Goal: Task Accomplishment & Management: Manage account settings

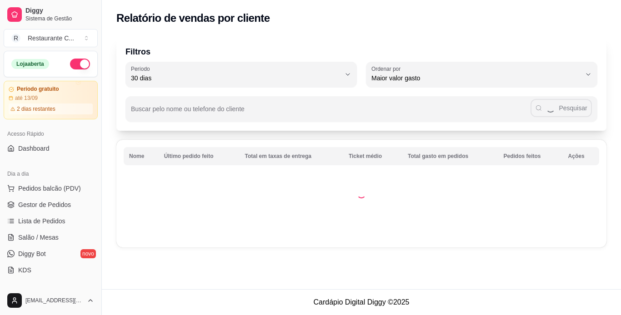
select select "30"
select select "HIGHEST_TOTAL_SPENT_WITH_ORDERS"
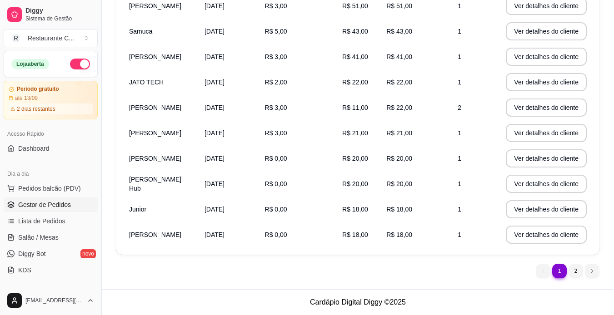
click at [45, 201] on span "Gestor de Pedidos" at bounding box center [44, 204] width 53 height 9
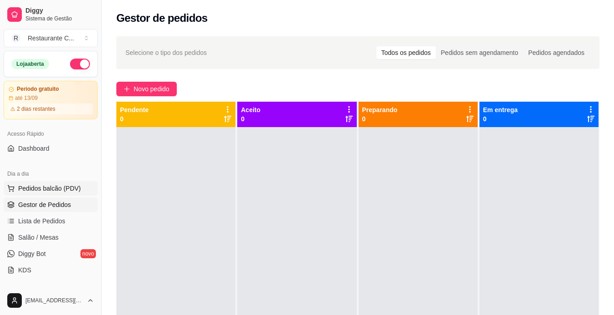
click at [45, 190] on span "Pedidos balcão (PDV)" at bounding box center [49, 188] width 63 height 9
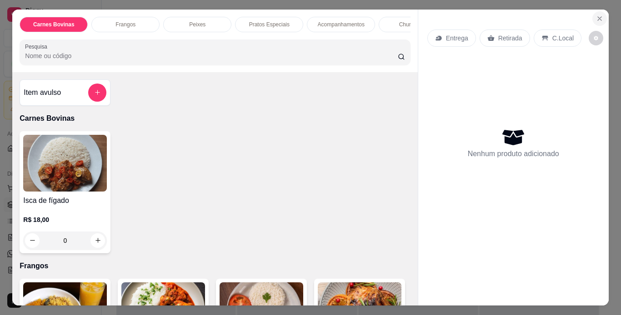
click at [596, 15] on icon "Close" at bounding box center [599, 18] width 7 height 7
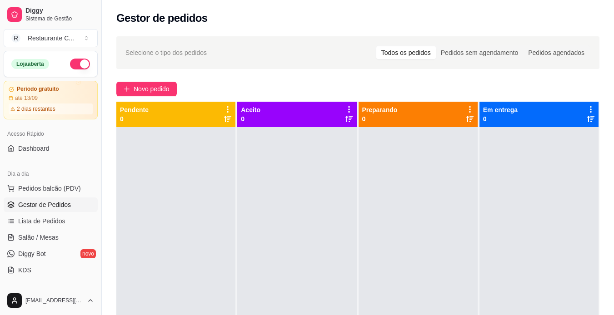
click at [50, 206] on span "Gestor de Pedidos" at bounding box center [44, 204] width 53 height 9
